Goal: Task Accomplishment & Management: Use online tool/utility

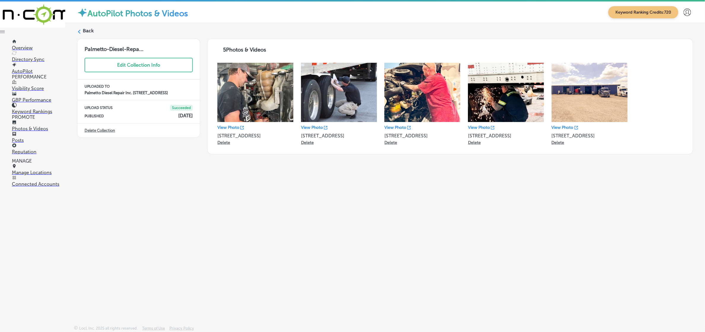
click at [77, 31] on icon at bounding box center [79, 32] width 4 height 4
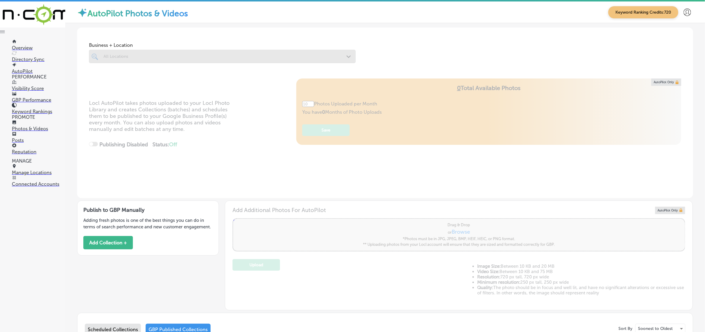
type input "5"
click at [172, 57] on div "All Locations" at bounding box center [224, 56] width 243 height 5
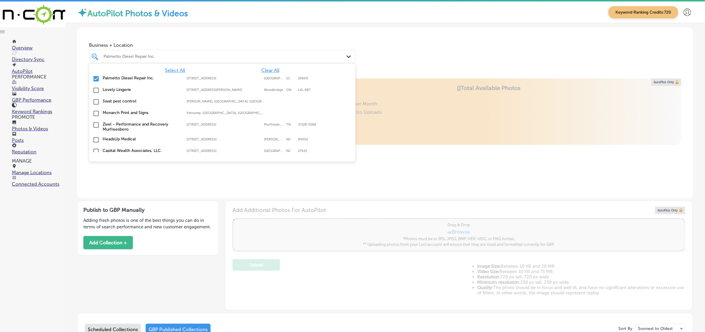
click at [272, 65] on div "Select All Clear All Palmetto Diesel Repair Inc. [STREET_ADDRESS][GEOGRAPHIC_DA…" at bounding box center [222, 107] width 267 height 89
click at [270, 67] on div "Select All Clear All Palmetto Diesel Repair Inc. [STREET_ADDRESS][GEOGRAPHIC_DA…" at bounding box center [222, 107] width 267 height 89
click at [262, 72] on span "Clear All" at bounding box center [270, 71] width 18 height 6
click at [224, 58] on div "All Locations" at bounding box center [224, 56] width 243 height 5
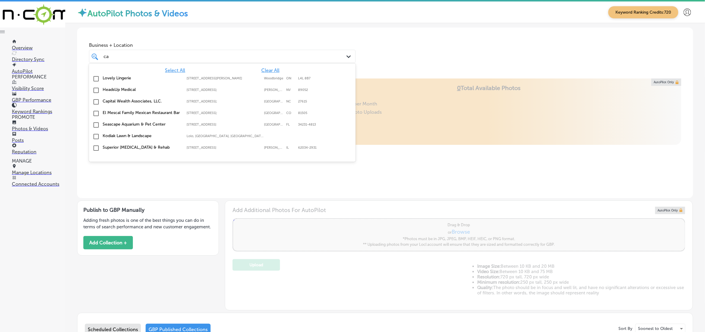
type input "car"
type input "0"
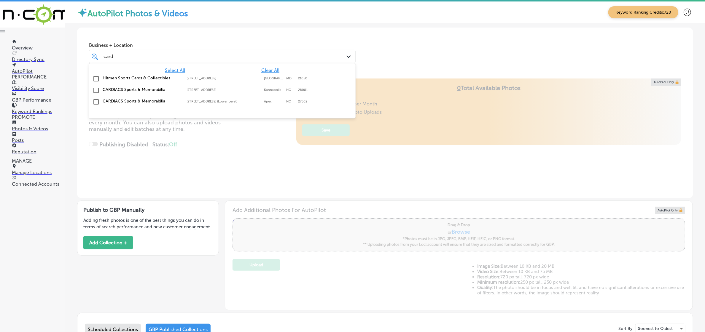
click at [134, 91] on label "CARDIACS Sports & Memorabilia" at bounding box center [142, 89] width 78 height 5
type input "card"
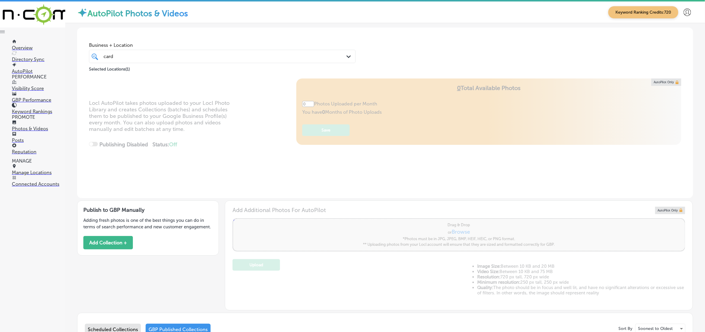
click at [366, 54] on div "Business + Location card card Path Created with Sketch. Selected Locations ( 1 )" at bounding box center [385, 50] width 616 height 45
type input "5"
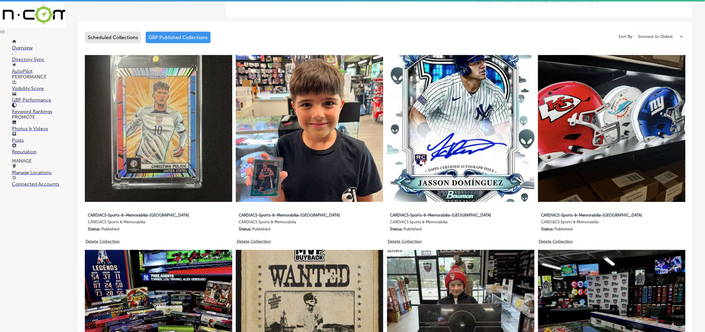
scroll to position [334, 0]
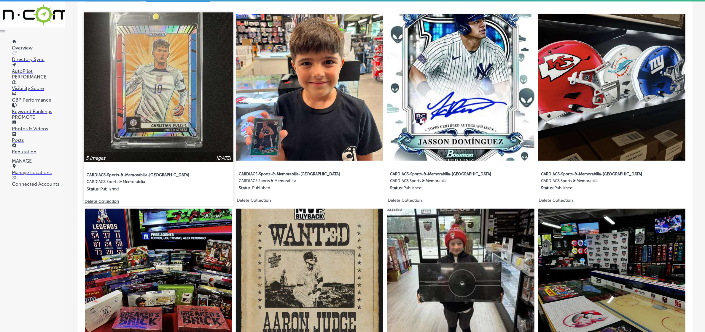
click at [194, 114] on img at bounding box center [158, 86] width 149 height 149
